Goal: Task Accomplishment & Management: Use online tool/utility

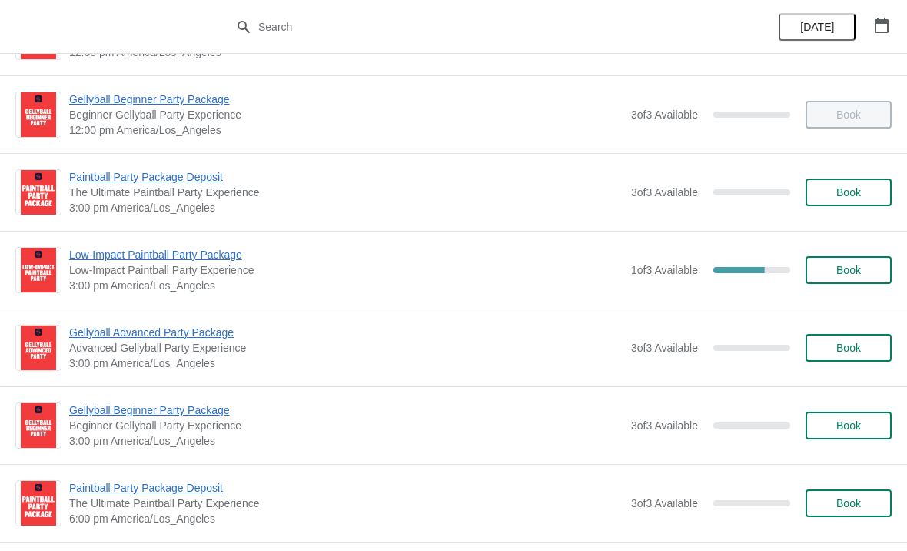
scroll to position [597, 0]
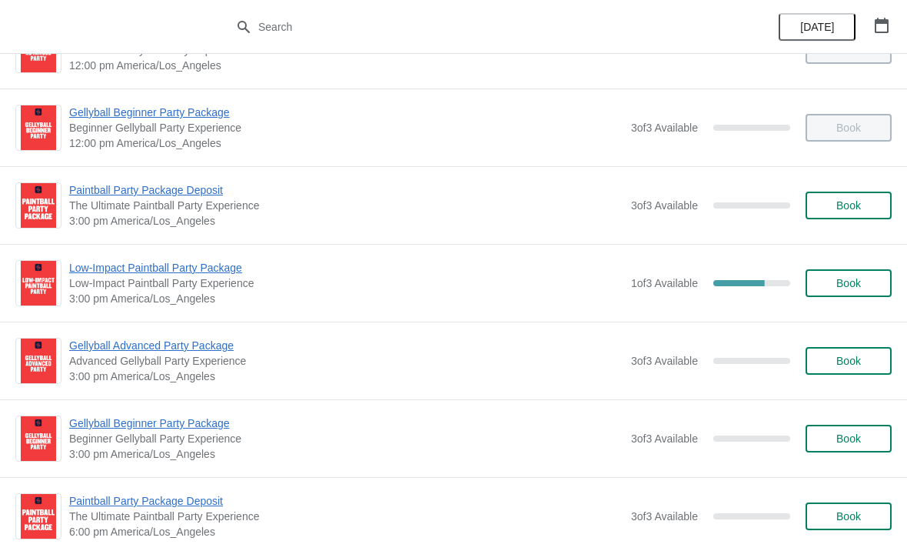
click at [214, 272] on span "Low-Impact Paintball Party Package" at bounding box center [346, 267] width 554 height 15
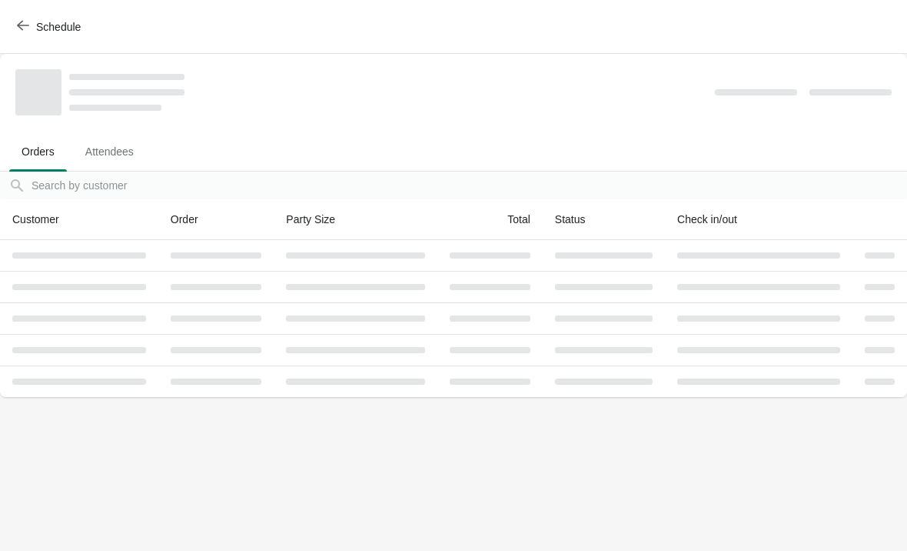
scroll to position [0, 0]
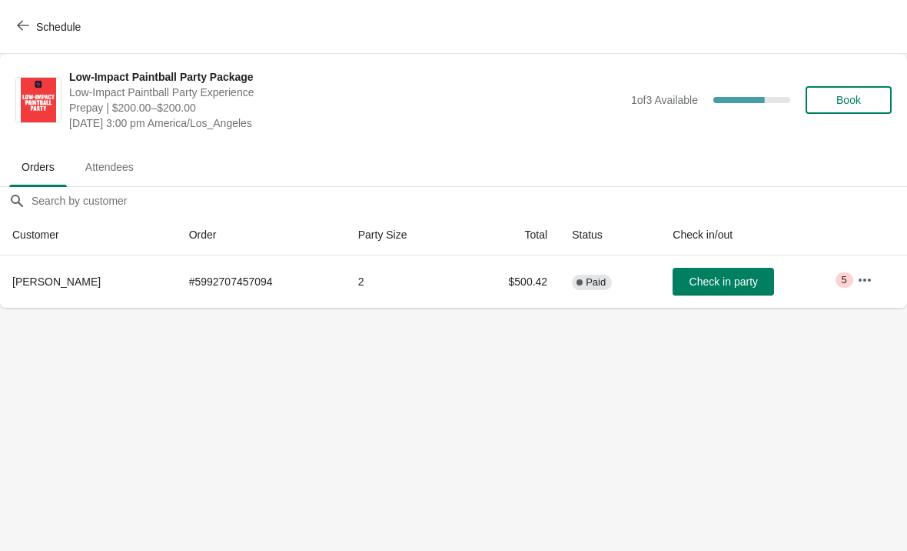
click at [722, 273] on button "Check in party" at bounding box center [724, 282] width 102 height 28
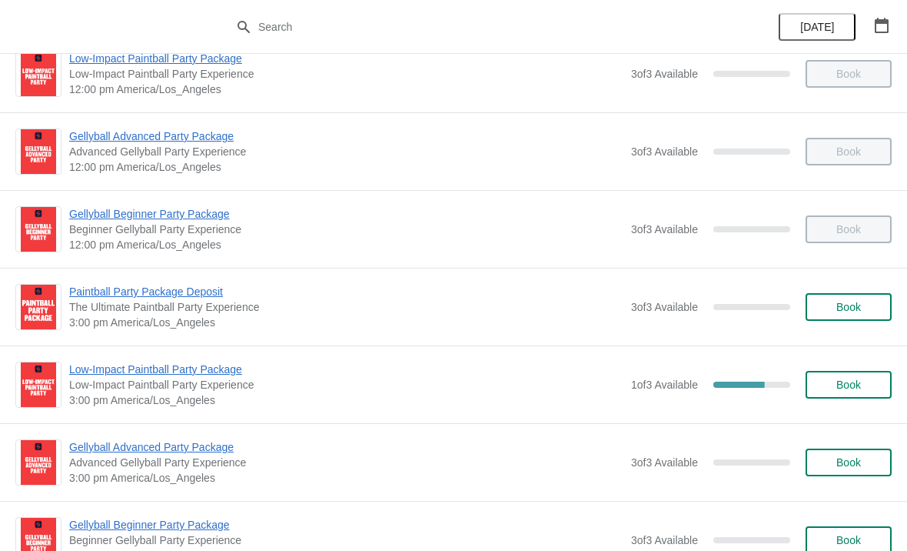
scroll to position [507, 0]
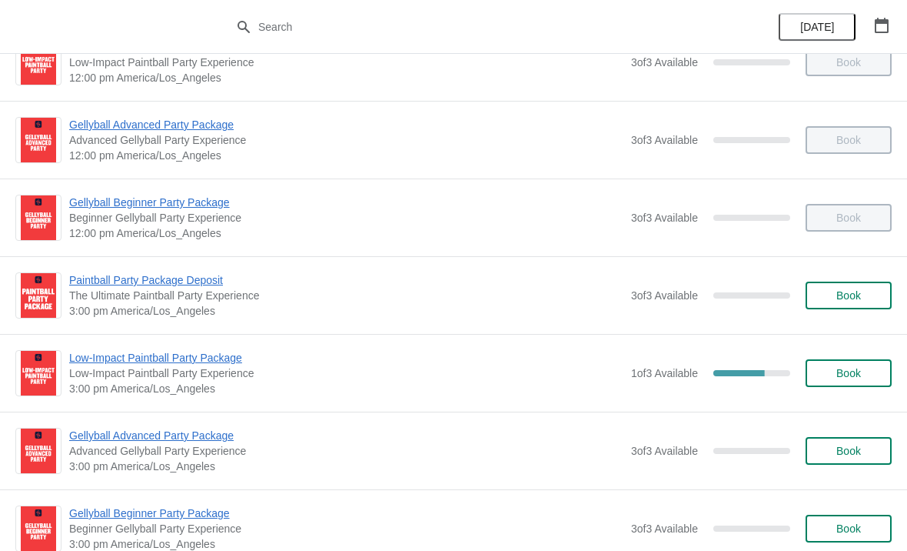
click at [191, 363] on span "Low-Impact Paintball Party Package" at bounding box center [346, 357] width 554 height 15
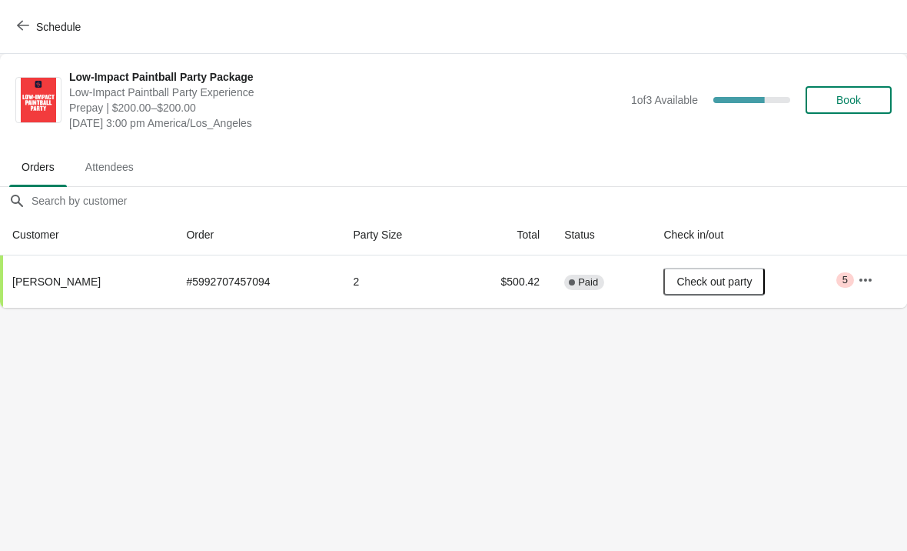
click at [865, 270] on button "button" at bounding box center [866, 280] width 28 height 28
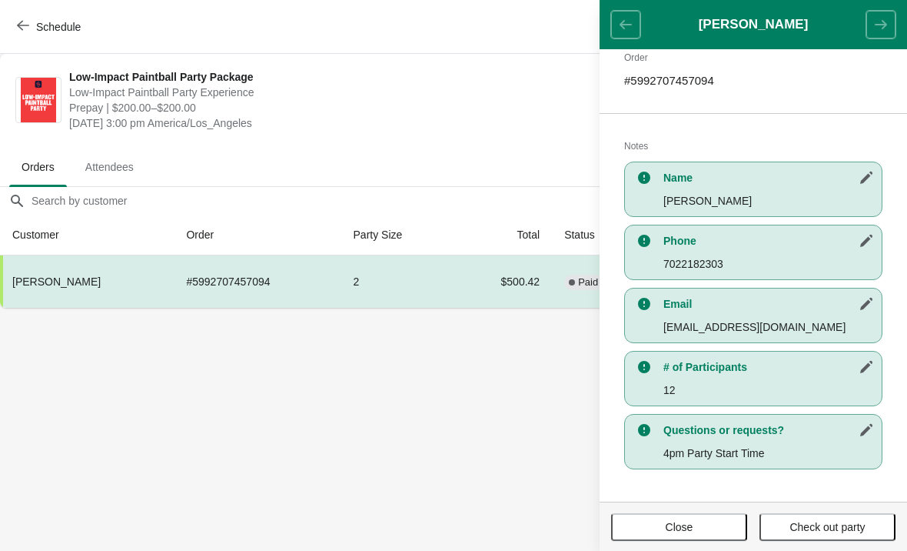
scroll to position [258, 0]
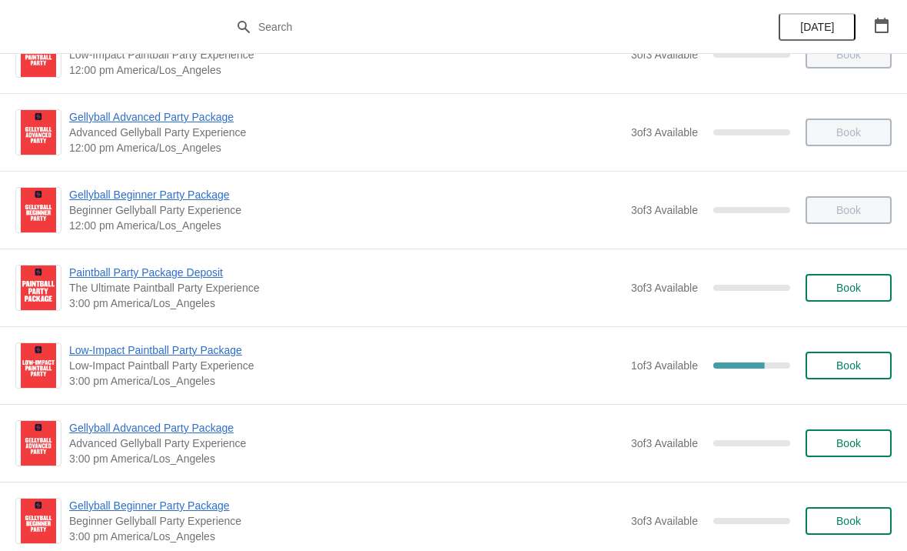
scroll to position [515, 0]
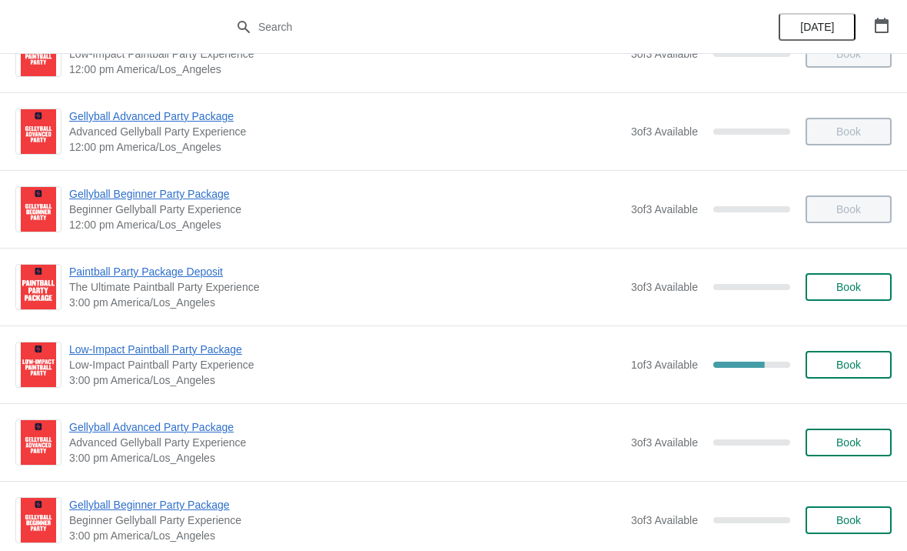
click at [168, 333] on div "Low-Impact Paintball Party Package Low-Impact Paintball Party Experience 3:00 p…" at bounding box center [453, 364] width 907 height 78
click at [175, 328] on div "Low-Impact Paintball Party Package Low-Impact Paintball Party Experience 3:00 p…" at bounding box center [453, 364] width 907 height 78
click at [174, 345] on span "Low-Impact Paintball Party Package" at bounding box center [346, 348] width 554 height 15
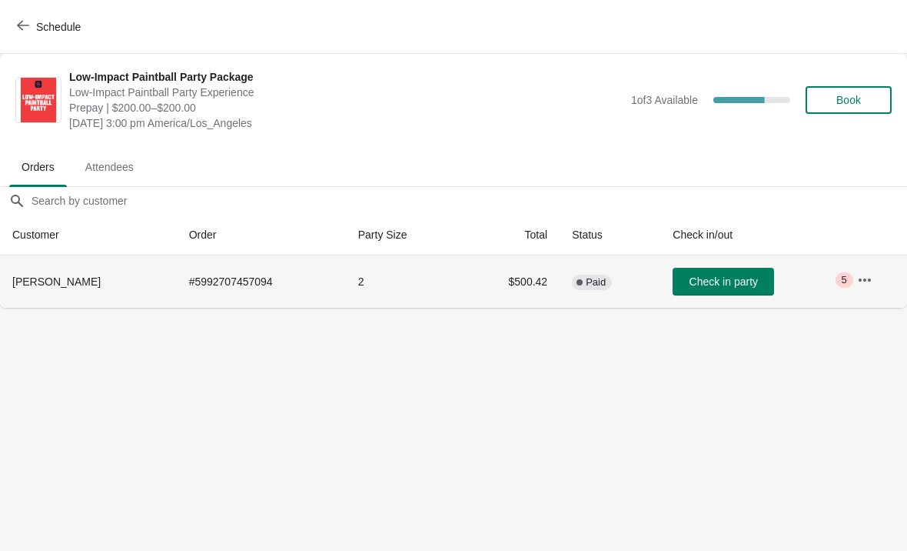
click at [361, 278] on td "2" at bounding box center [403, 281] width 115 height 52
click at [47, 270] on th "[PERSON_NAME]" at bounding box center [88, 281] width 177 height 52
click at [864, 276] on icon "button" at bounding box center [864, 279] width 15 height 15
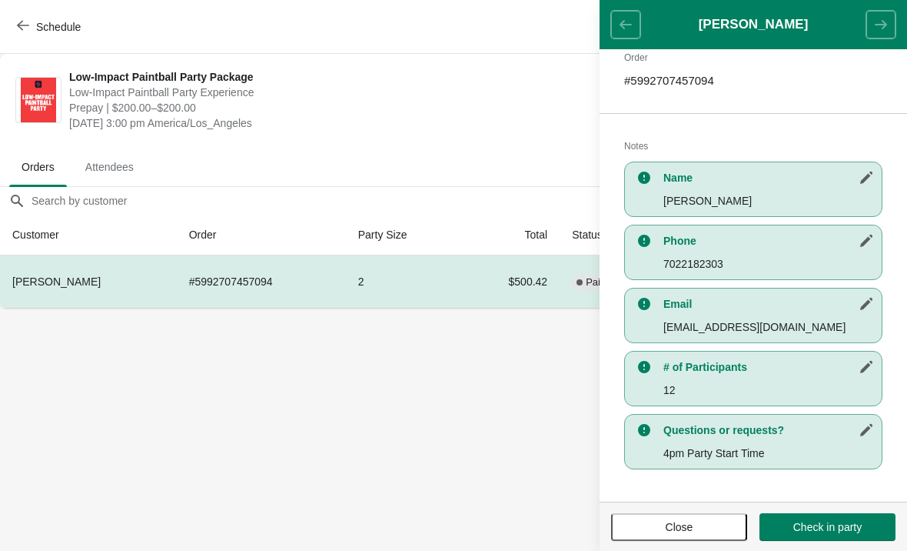
scroll to position [251, 0]
click at [823, 527] on span "Check in party" at bounding box center [828, 527] width 68 height 12
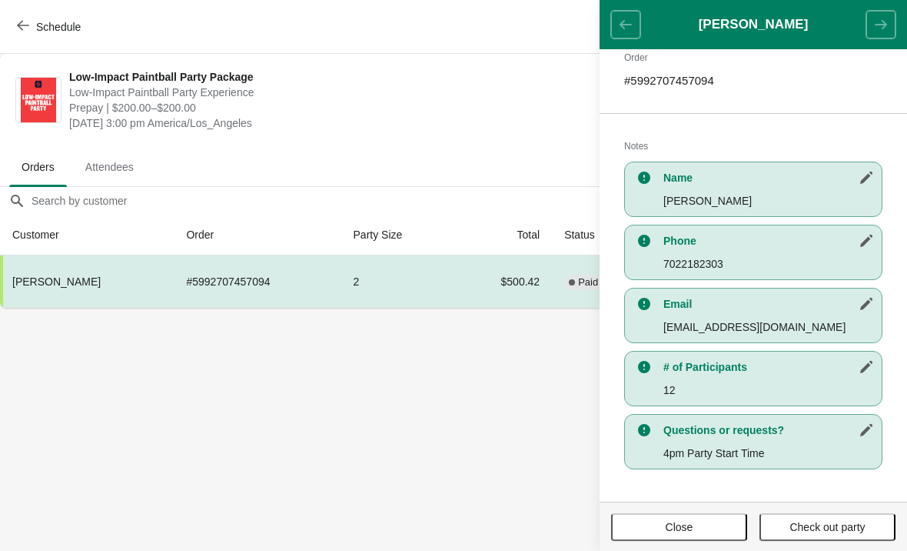
click at [676, 514] on button "Close" at bounding box center [679, 527] width 136 height 28
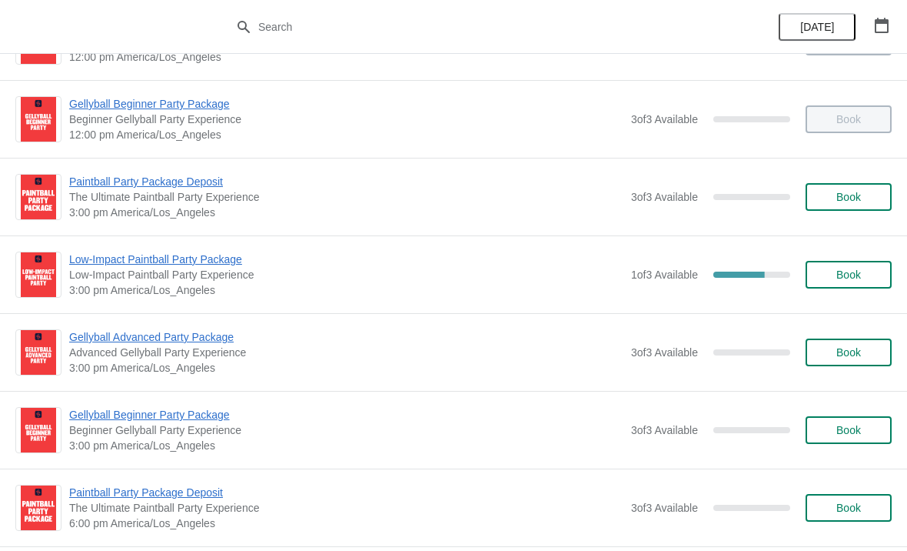
scroll to position [585, 0]
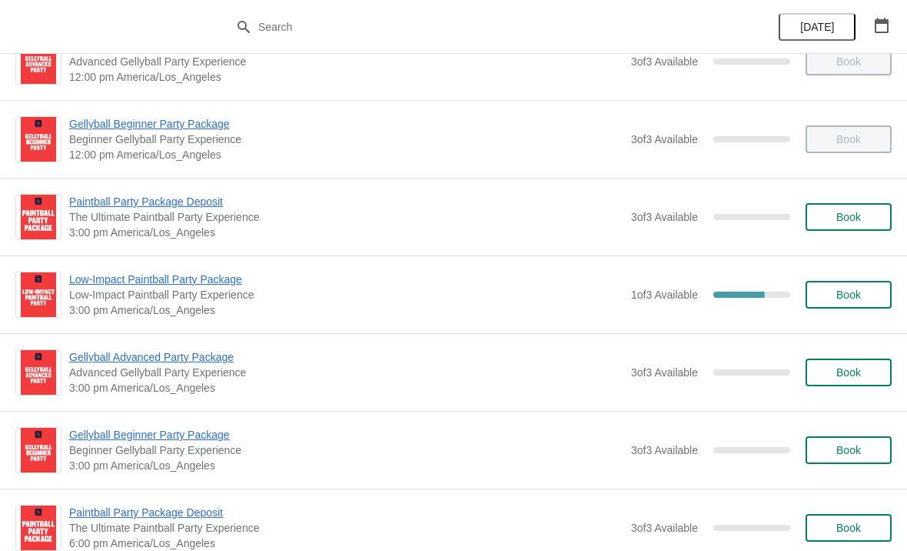
click at [98, 286] on span "Low-Impact Paintball Party Package" at bounding box center [346, 278] width 554 height 15
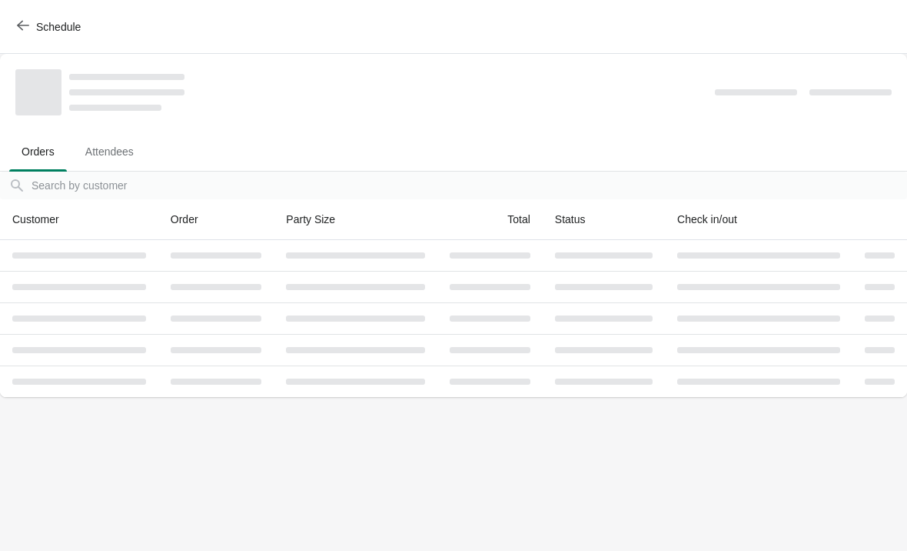
scroll to position [0, 0]
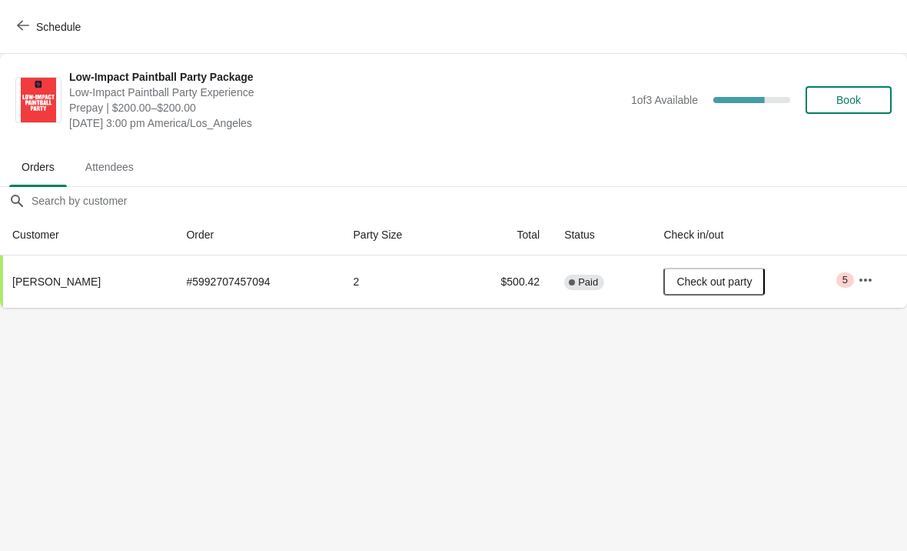
click at [861, 286] on icon "button" at bounding box center [865, 279] width 15 height 15
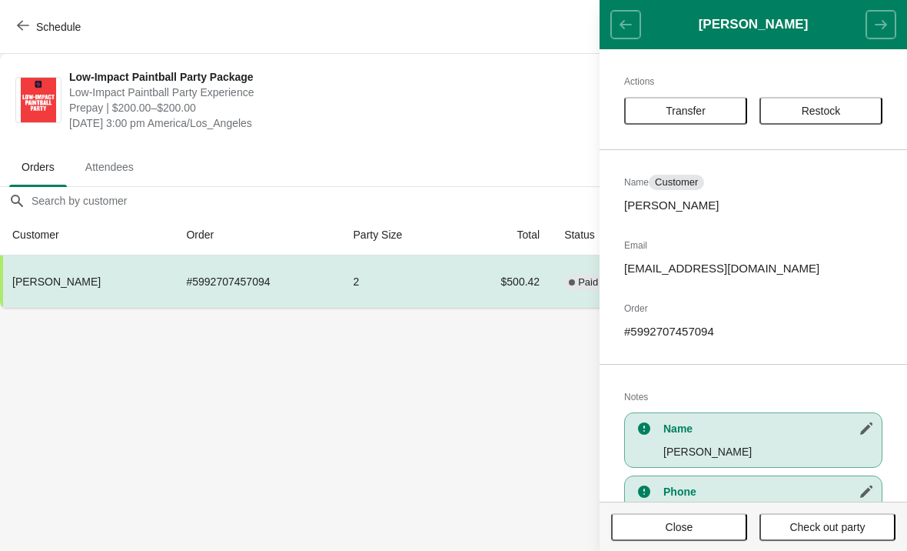
click at [66, 298] on th "[PERSON_NAME]" at bounding box center [87, 281] width 174 height 52
click at [67, 291] on th "[PERSON_NAME]" at bounding box center [87, 281] width 174 height 52
click at [689, 529] on span "Close" at bounding box center [680, 527] width 28 height 12
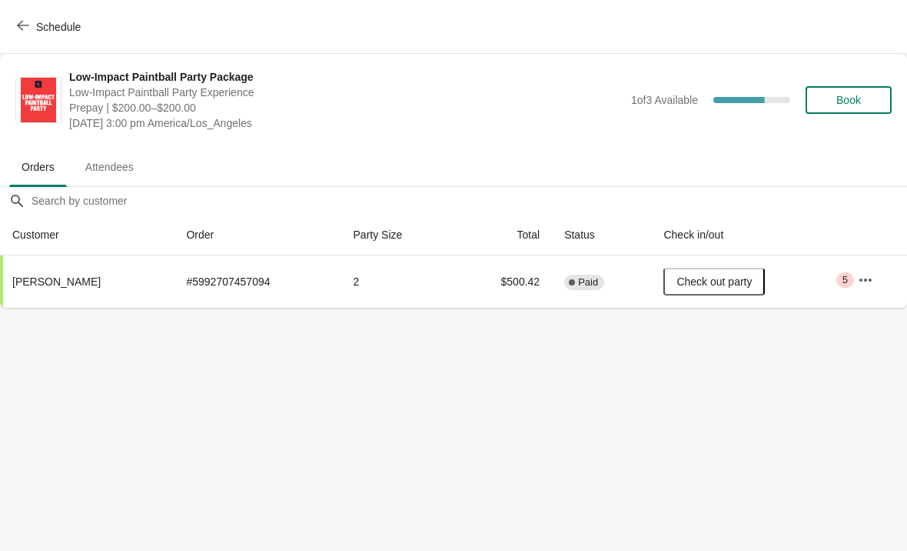
click at [736, 284] on span "Check out party" at bounding box center [714, 281] width 75 height 12
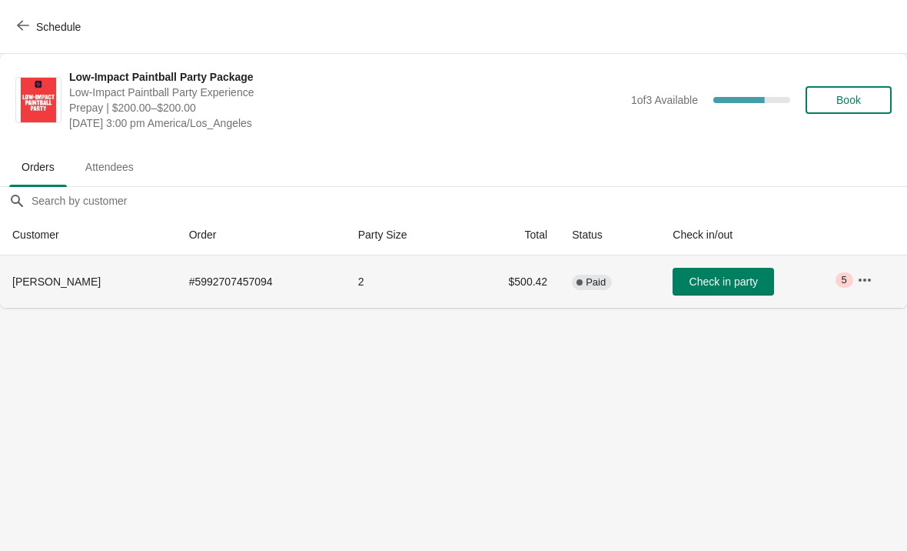
click at [738, 284] on span "Check in party" at bounding box center [724, 281] width 68 height 12
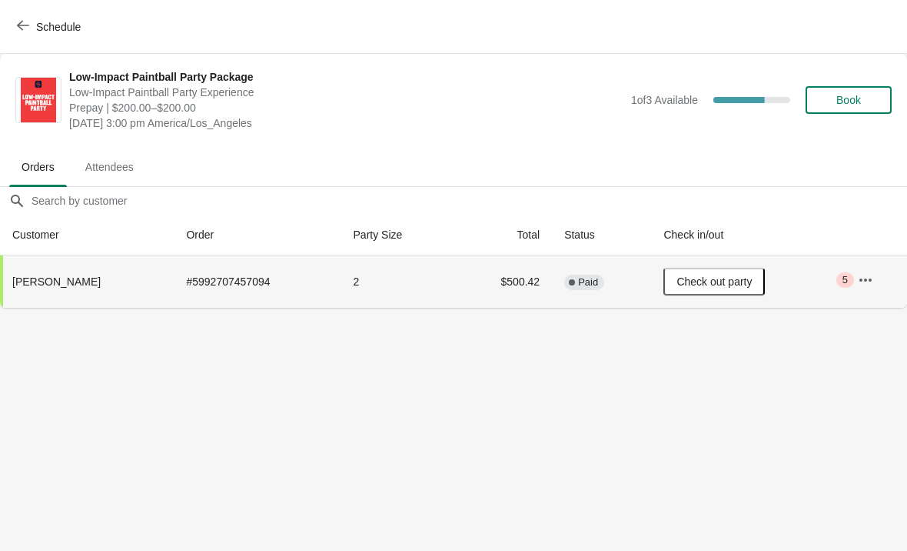
click at [735, 281] on span "Check out party" at bounding box center [714, 281] width 75 height 12
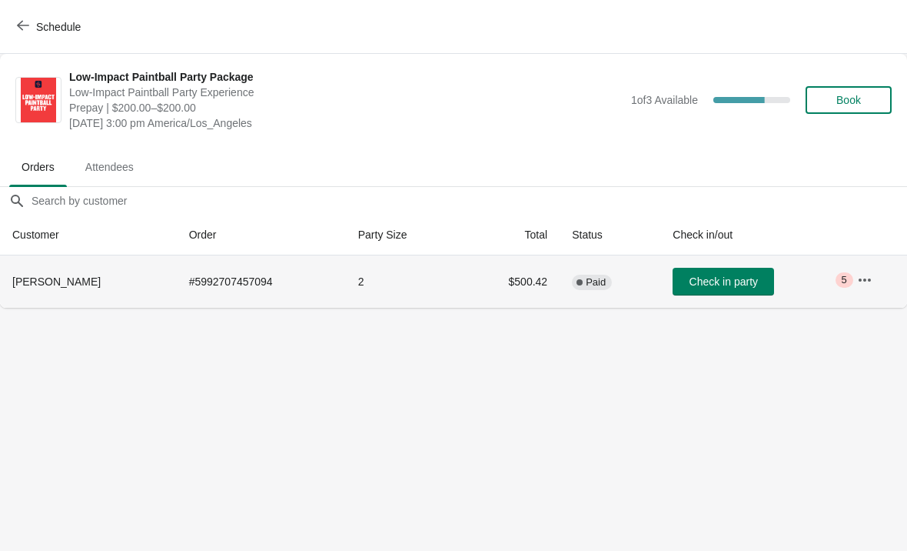
click at [866, 277] on icon "button" at bounding box center [864, 279] width 15 height 15
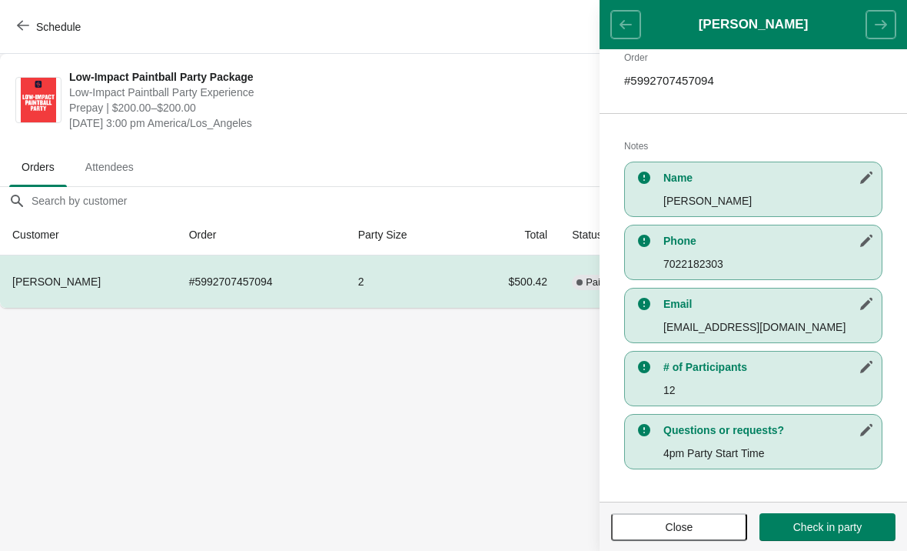
scroll to position [251, 0]
click at [845, 532] on span "Check in party" at bounding box center [828, 527] width 68 height 12
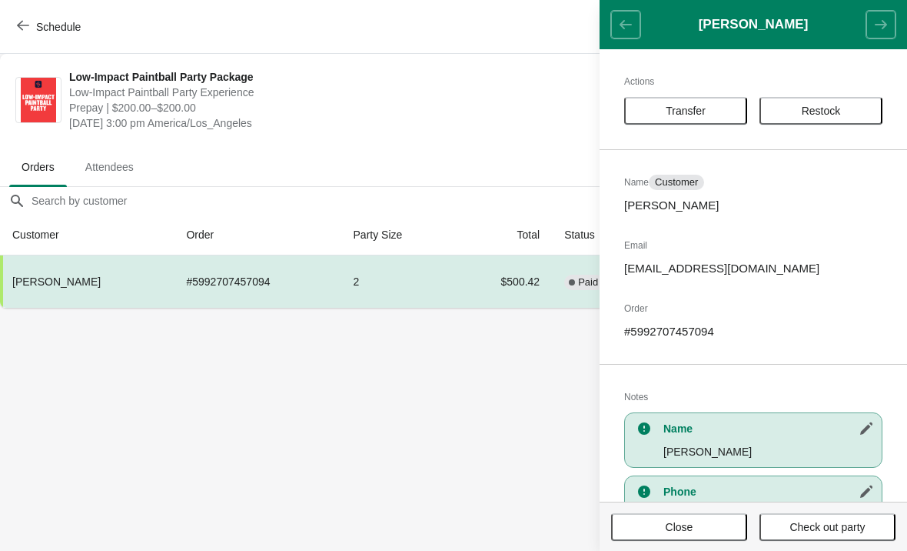
scroll to position [0, 0]
click at [704, 109] on span "Transfer" at bounding box center [686, 111] width 40 height 12
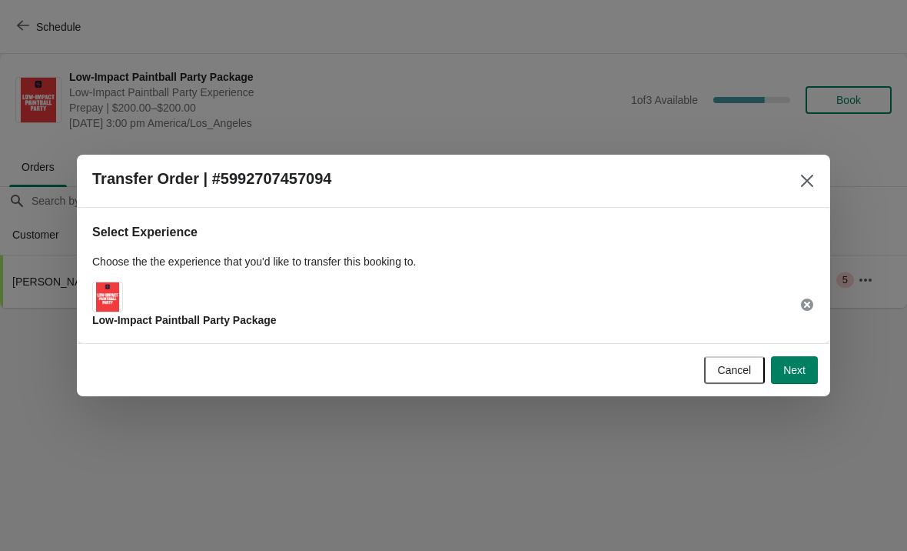
click at [808, 187] on icon "Close" at bounding box center [807, 180] width 15 height 15
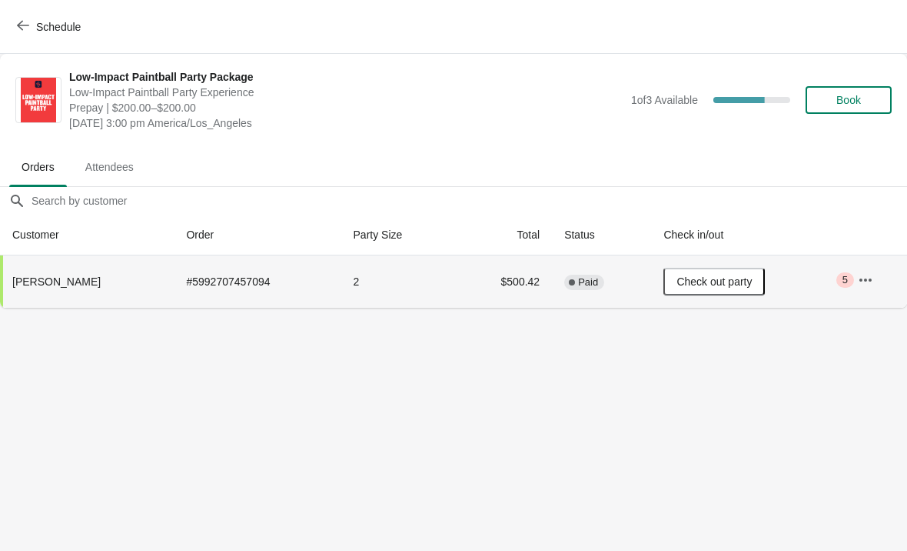
click at [50, 278] on span "[PERSON_NAME]" at bounding box center [56, 281] width 88 height 12
click at [64, 289] on th "[PERSON_NAME]" at bounding box center [87, 281] width 174 height 52
click at [72, 294] on th "[PERSON_NAME]" at bounding box center [87, 281] width 174 height 52
click at [834, 275] on td "Check out party" at bounding box center [748, 281] width 194 height 52
click at [870, 280] on icon "button" at bounding box center [866, 279] width 12 height 3
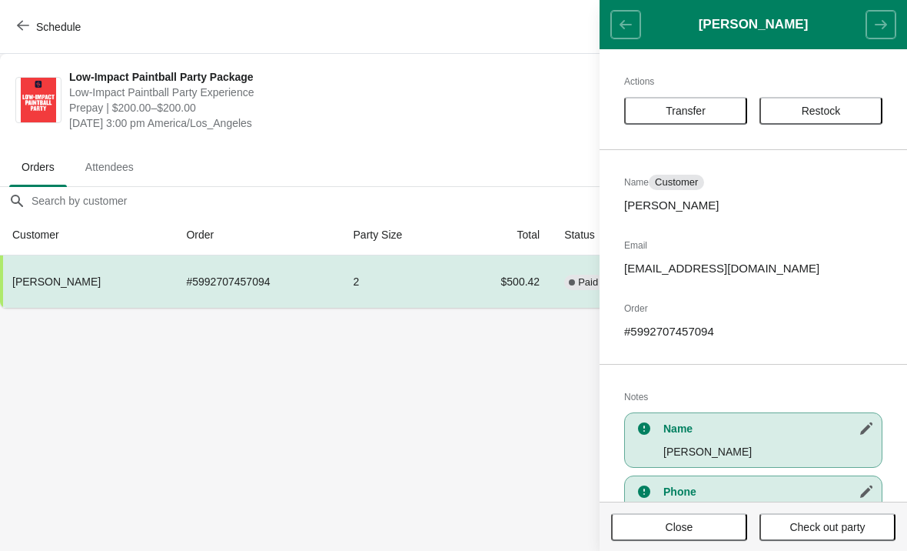
click at [94, 297] on th "[PERSON_NAME]" at bounding box center [87, 281] width 174 height 52
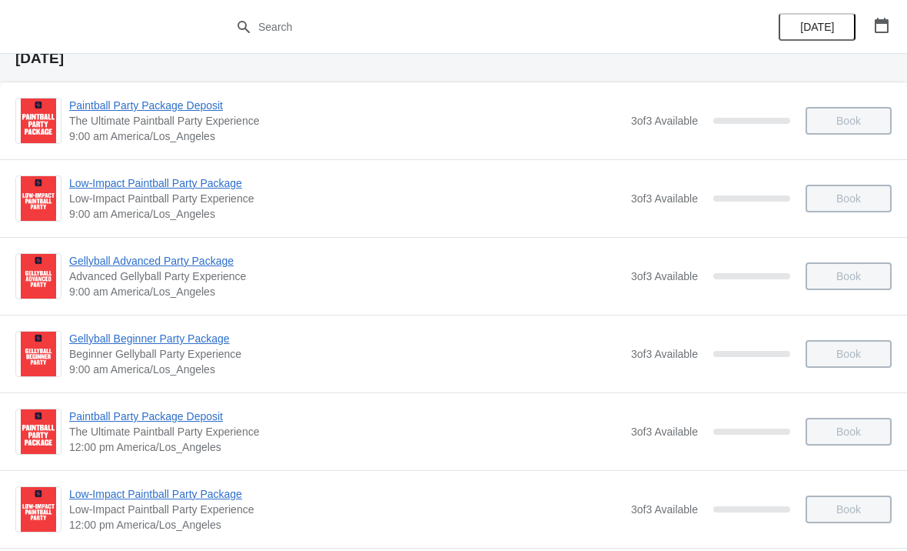
scroll to position [214, 0]
